Goal: Obtain resource: Obtain resource

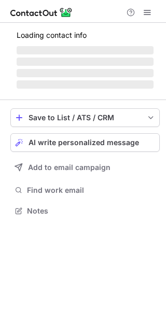
scroll to position [201, 166]
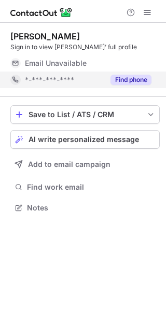
click at [127, 79] on button "Find phone" at bounding box center [131, 80] width 41 height 10
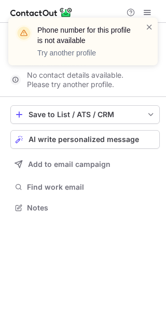
scroll to position [184, 166]
